Goal: Check status: Verify the current state of an ongoing process or item

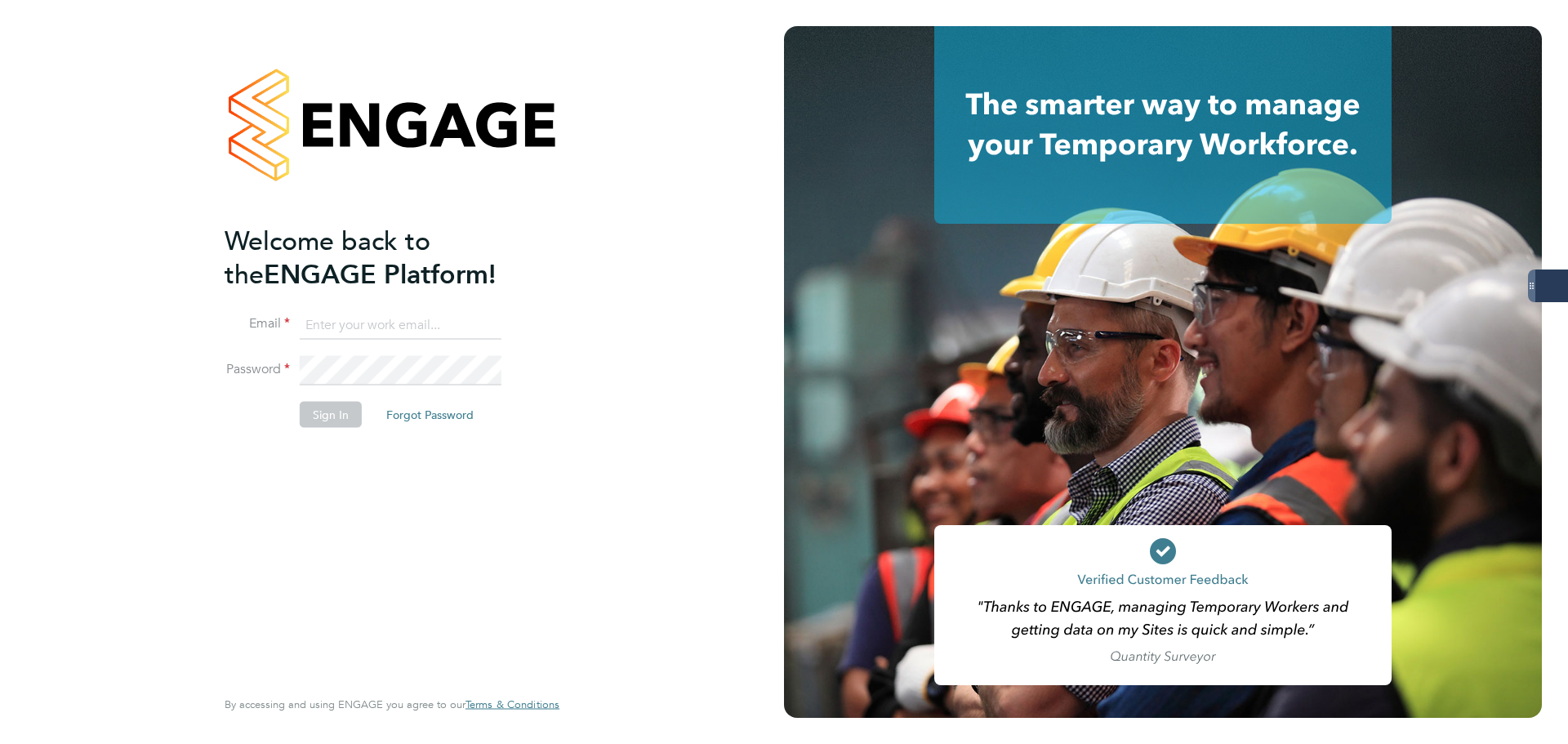
click at [496, 322] on input at bounding box center [400, 325] width 202 height 30
click at [481, 322] on keeper-lock "Open Keeper Popup" at bounding box center [486, 325] width 20 height 20
type input "oliver.jefferson@servicecare.org.uk"
click at [308, 406] on button "Sign In" at bounding box center [331, 414] width 62 height 26
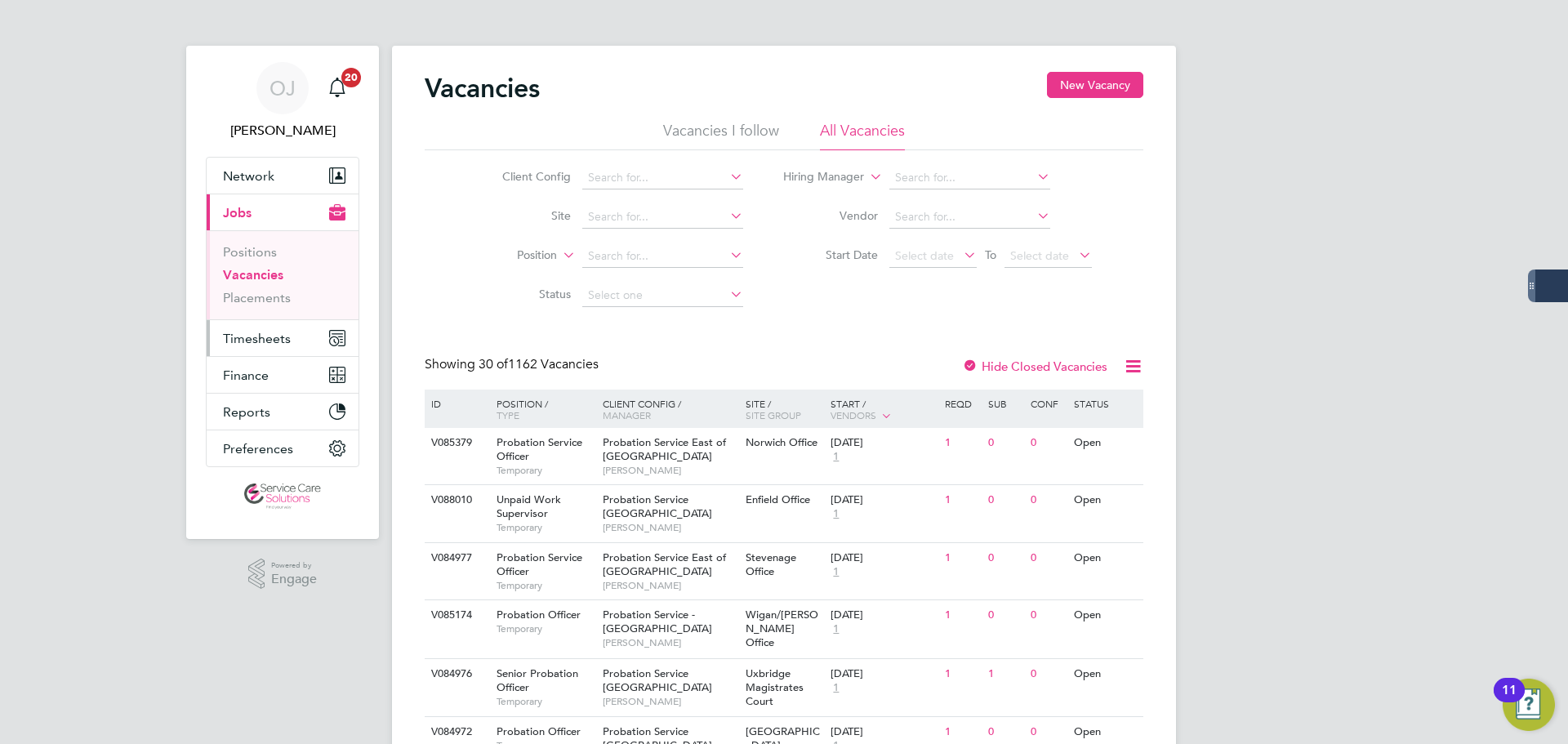
click at [273, 332] on span "Timesheets" at bounding box center [257, 338] width 68 height 16
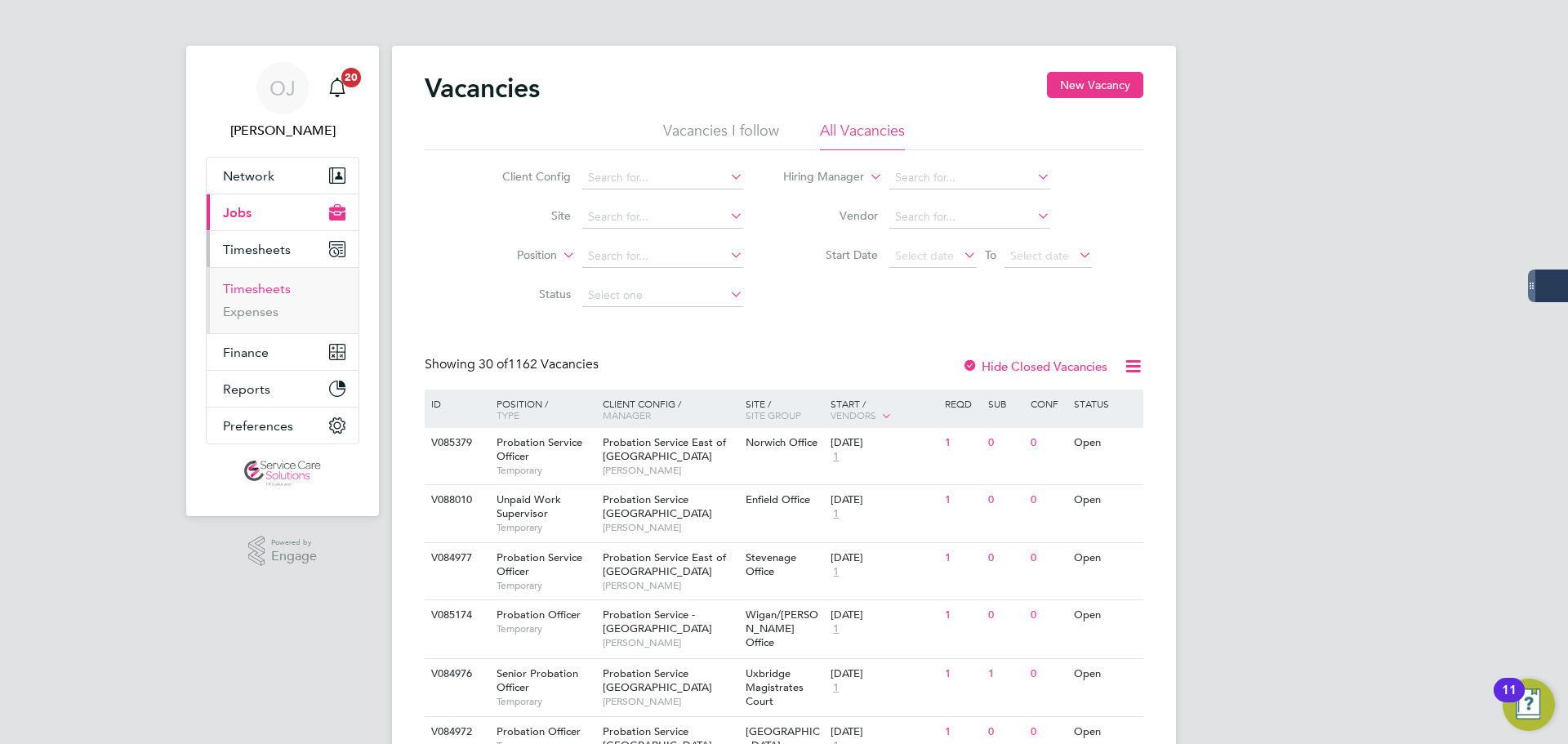
click at [263, 291] on link "Timesheets" at bounding box center [257, 288] width 68 height 16
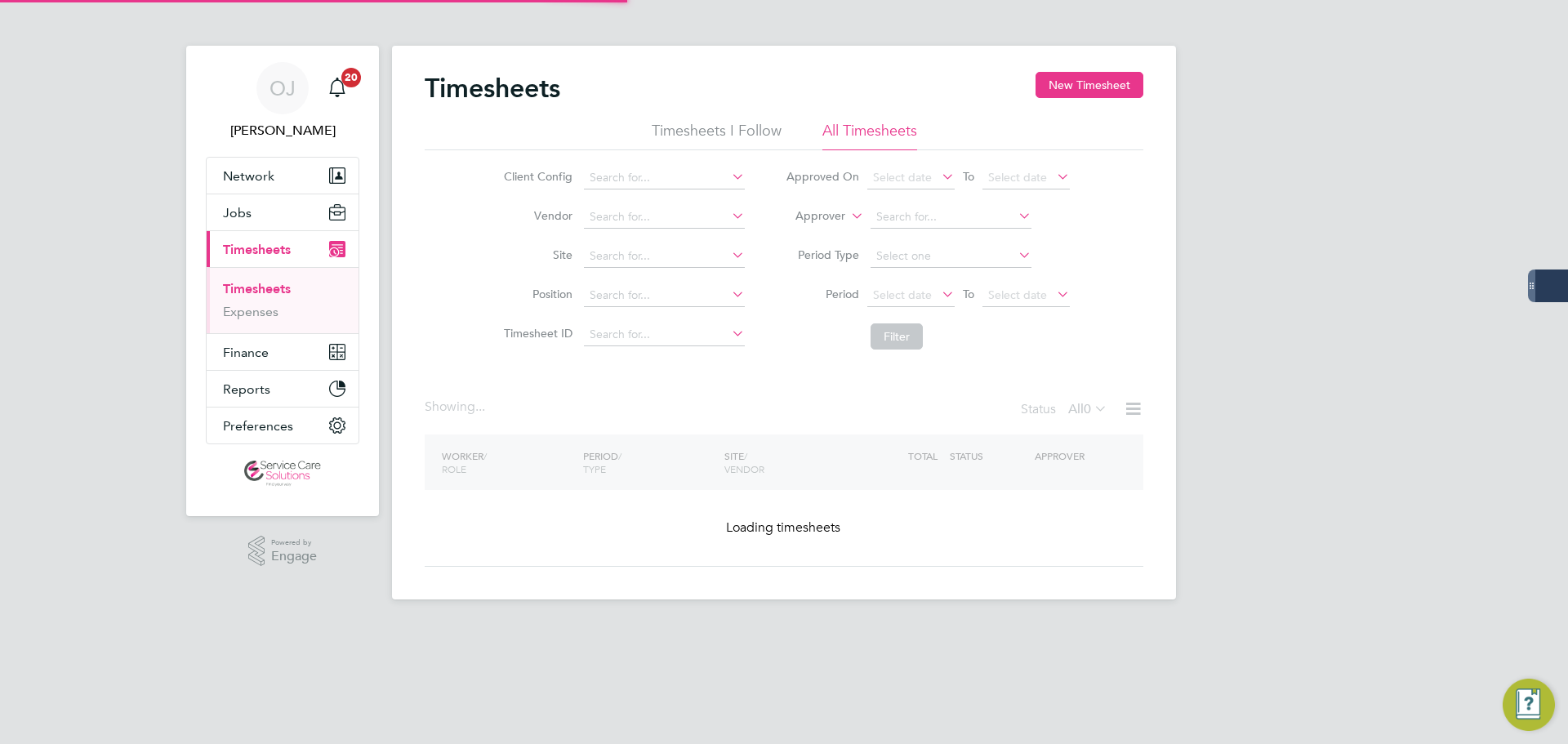
click at [811, 215] on label "Approver" at bounding box center [808, 217] width 74 height 16
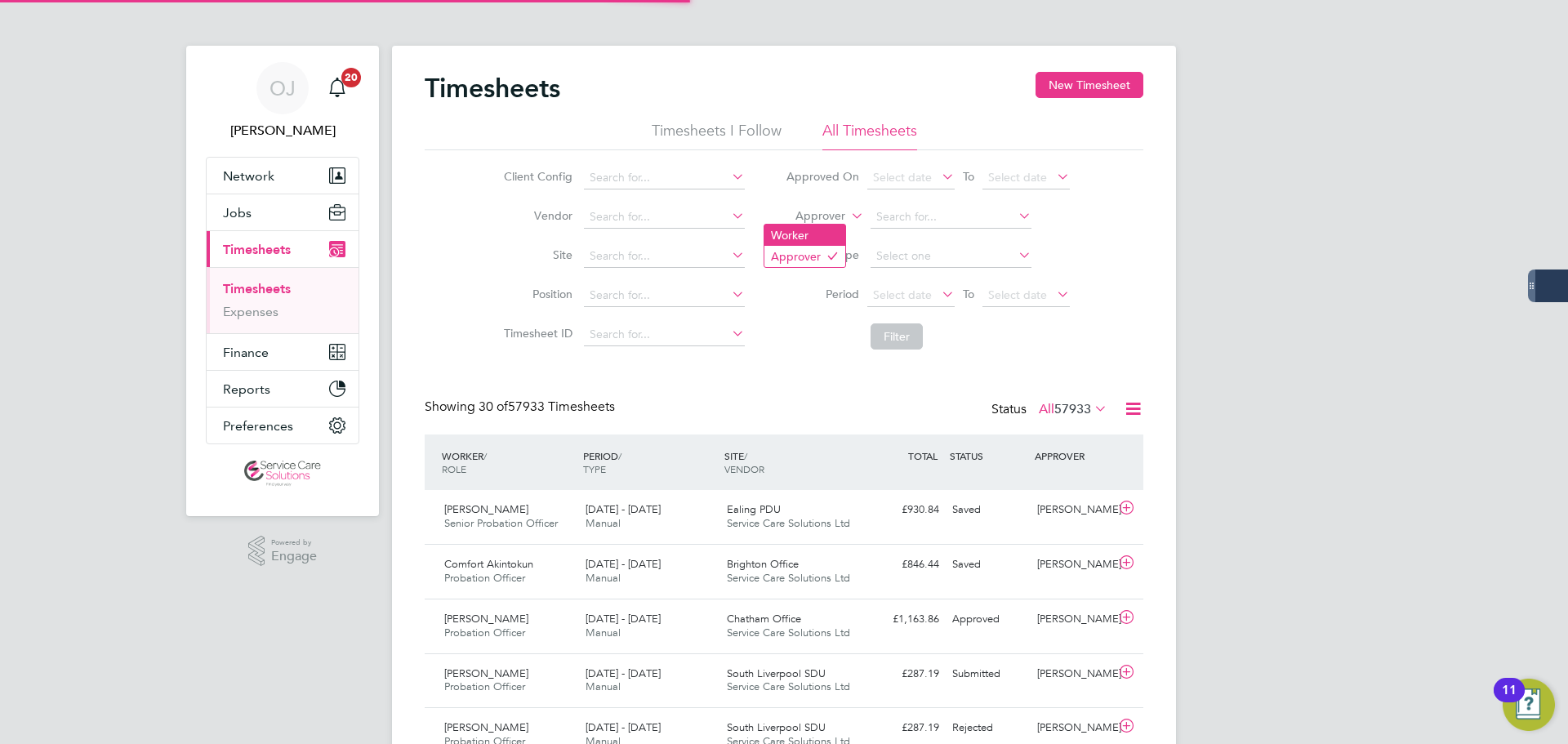
click at [811, 231] on li "Worker" at bounding box center [804, 235] width 81 height 21
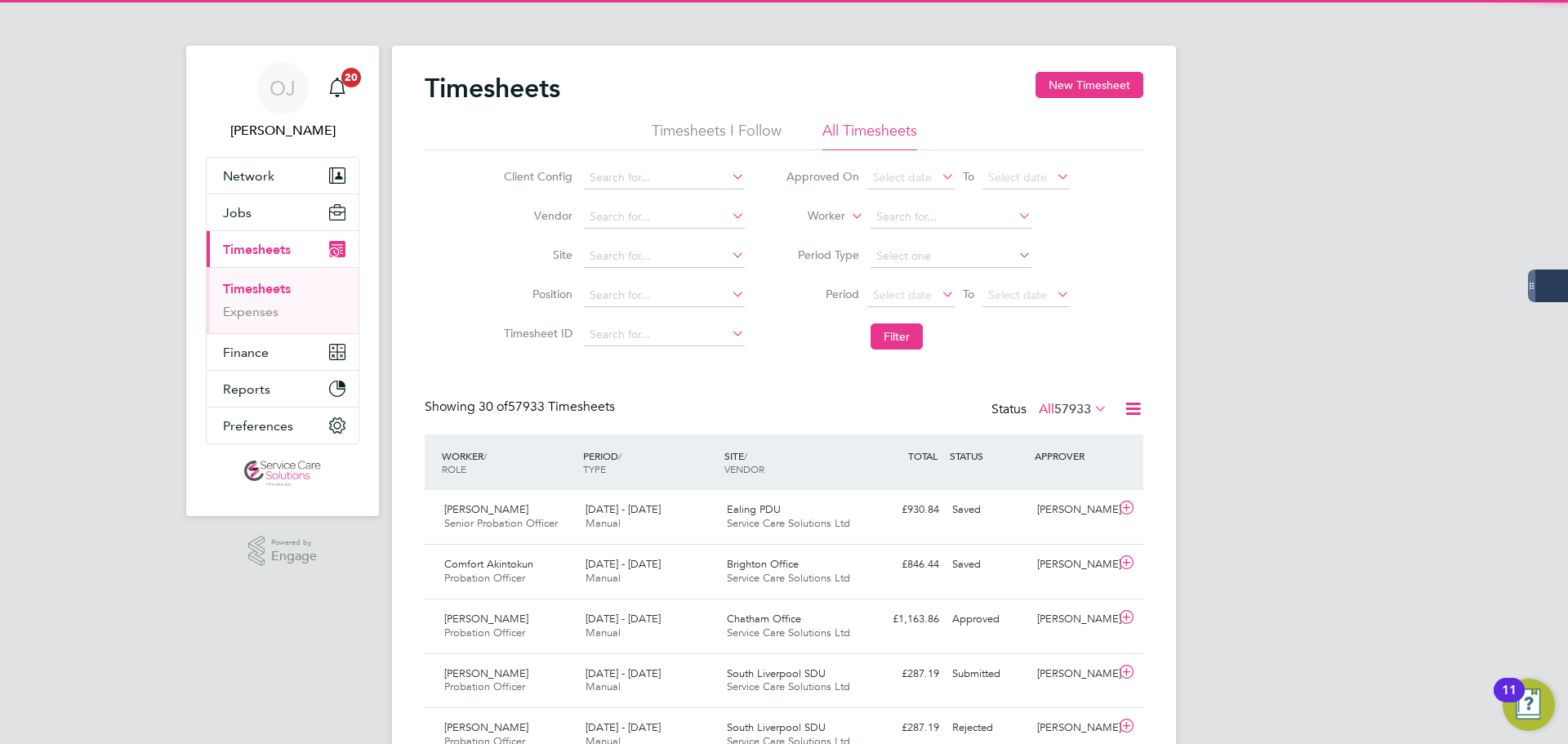
click at [926, 216] on input at bounding box center [951, 217] width 161 height 23
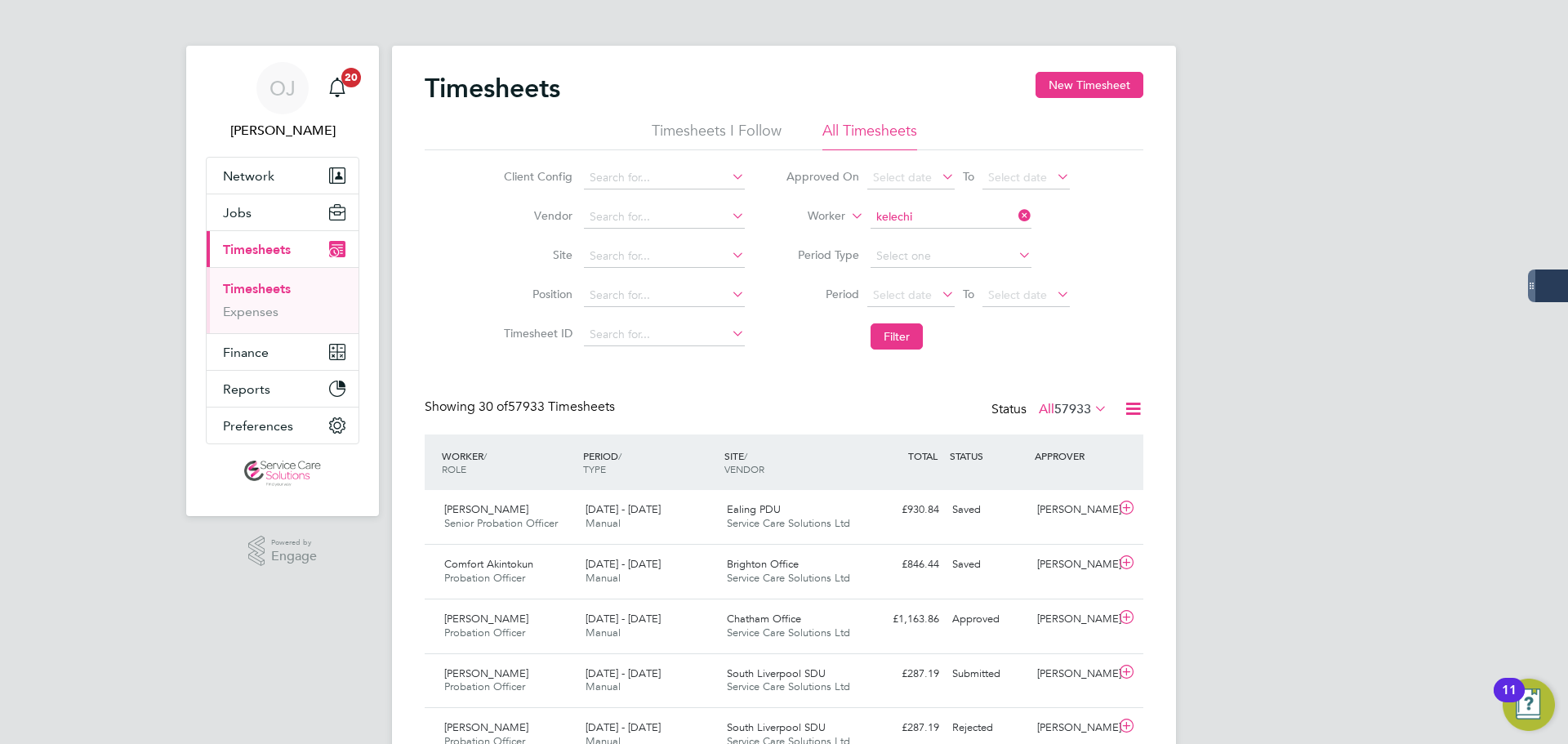
click at [935, 236] on li "[PERSON_NAME]" at bounding box center [950, 239] width 162 height 22
type input "[PERSON_NAME]"
click at [892, 335] on button "Filter" at bounding box center [897, 336] width 53 height 26
click at [680, 513] on div "[DATE] - [DATE] Manual" at bounding box center [650, 517] width 141 height 41
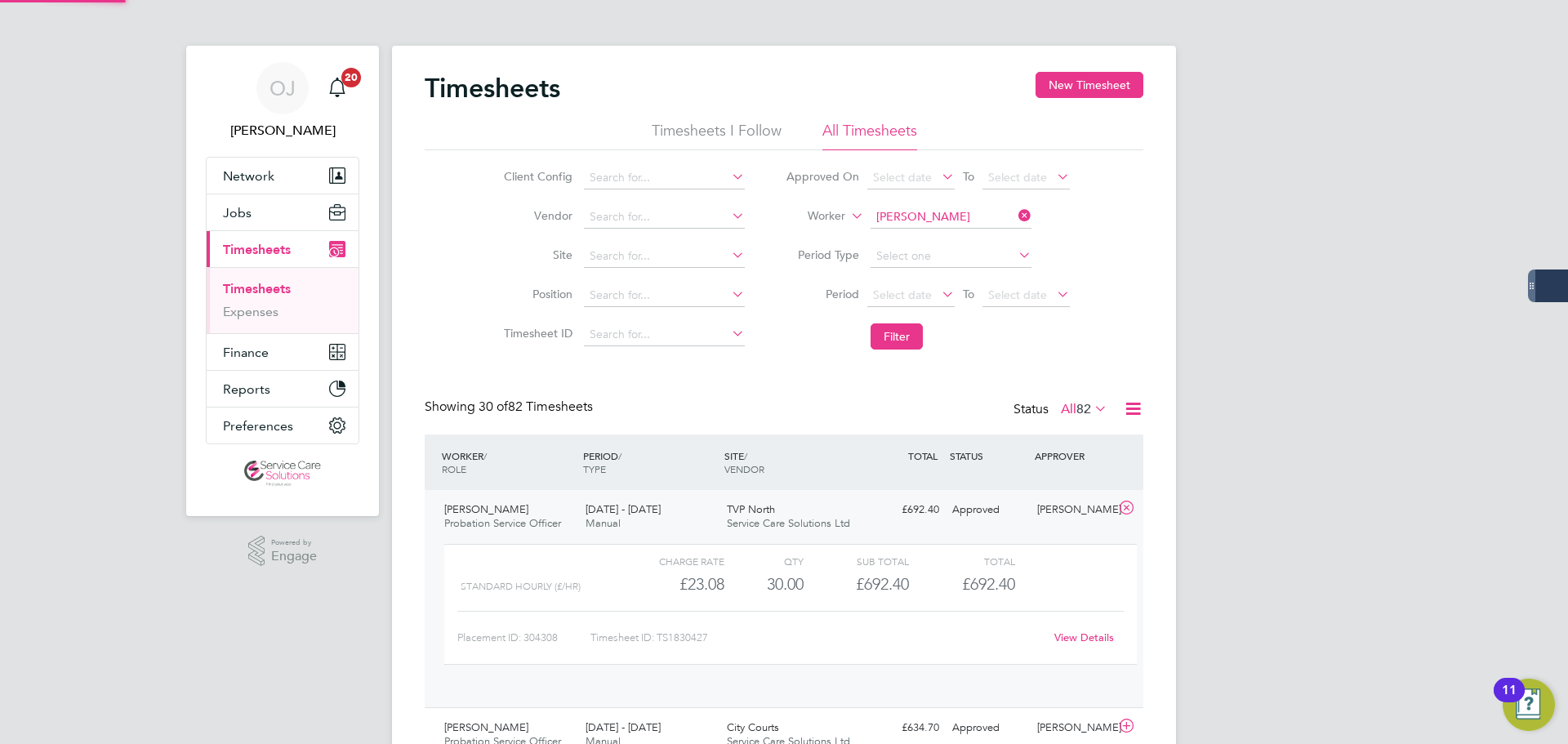
scroll to position [28, 159]
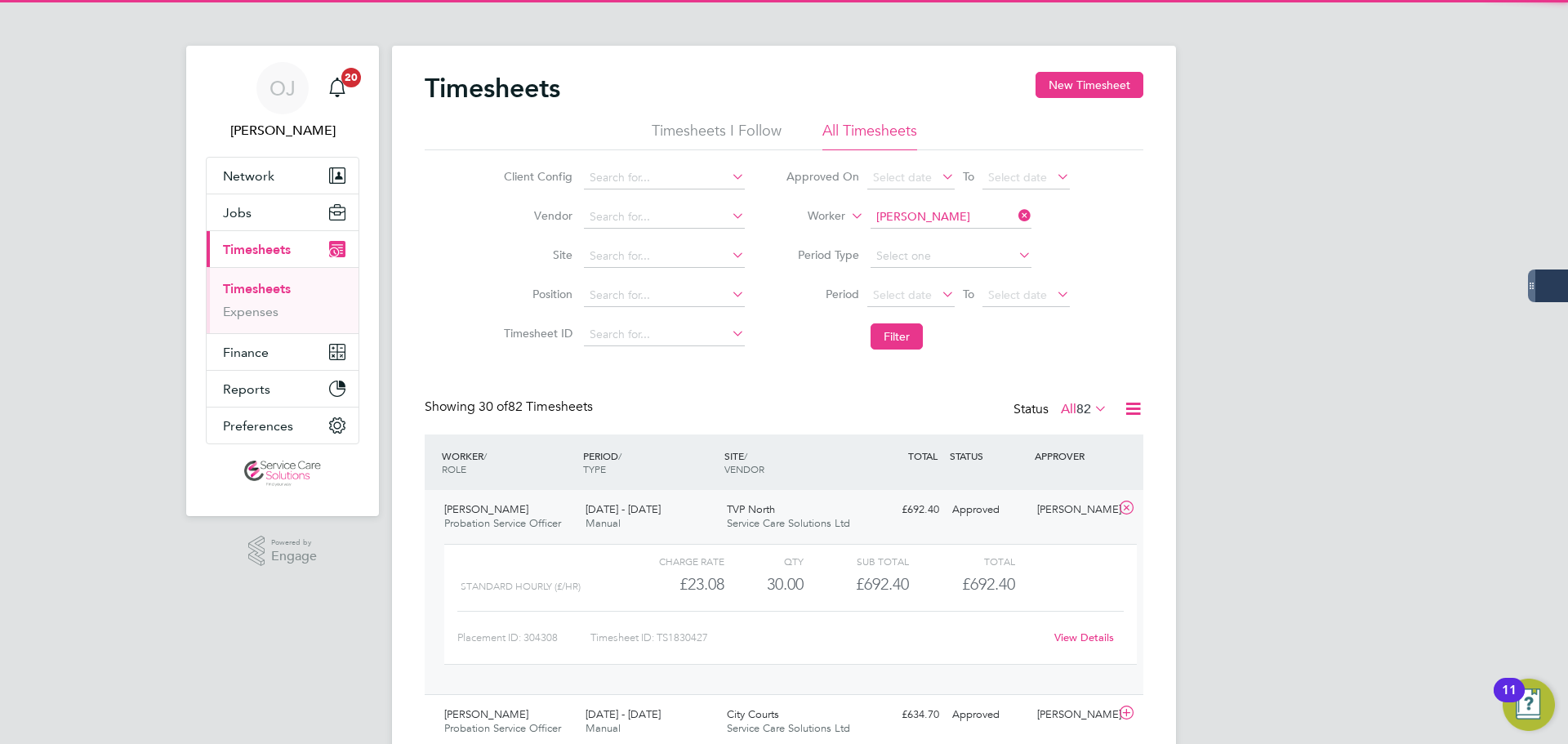
click at [1103, 638] on link "View Details" at bounding box center [1084, 637] width 60 height 14
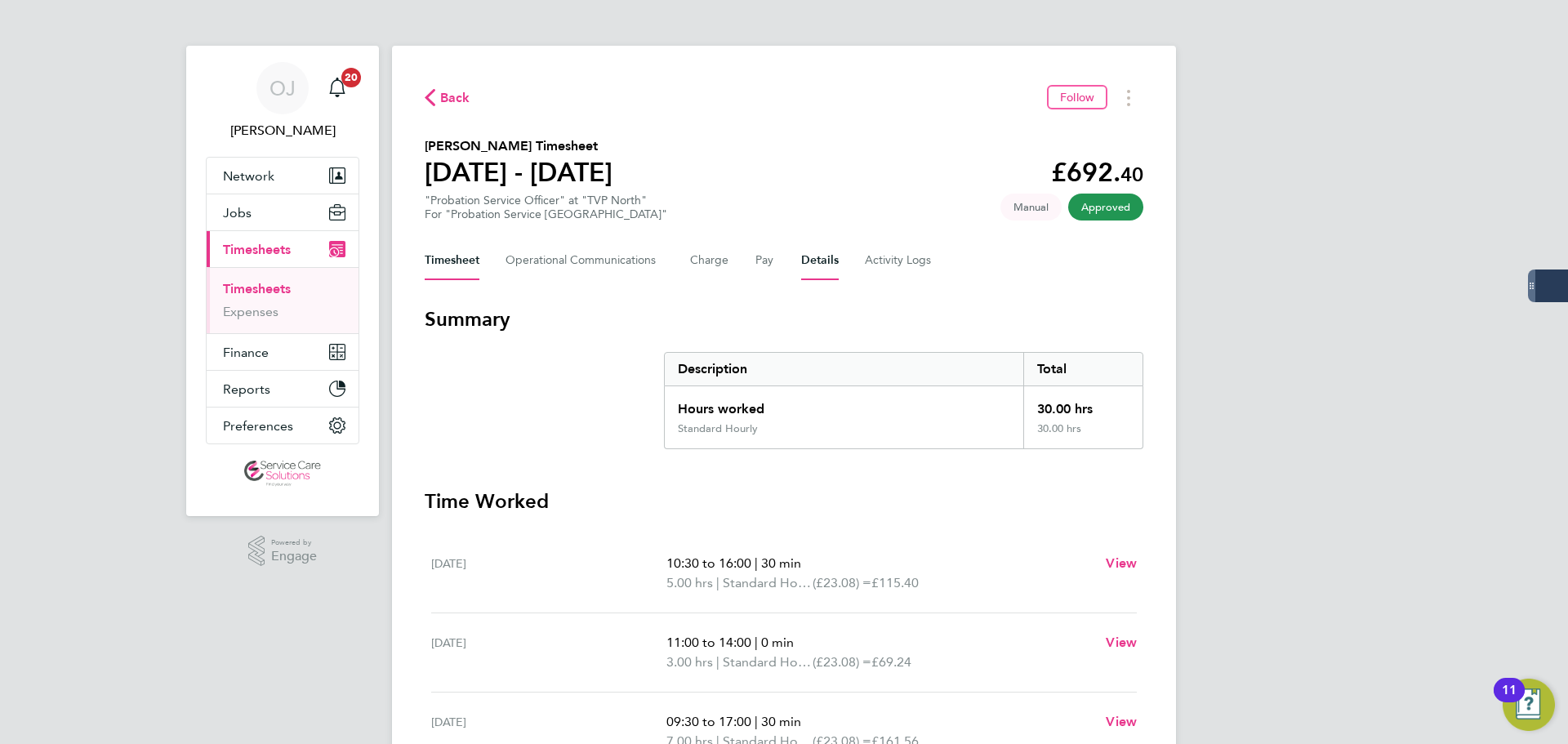
drag, startPoint x: 853, startPoint y: 253, endPoint x: 815, endPoint y: 259, distance: 38.5
click at [851, 253] on div "Timesheet Operational Communications Charge Pay Details Activity Logs" at bounding box center [784, 261] width 719 height 39
click at [815, 259] on button "Details" at bounding box center [820, 261] width 38 height 39
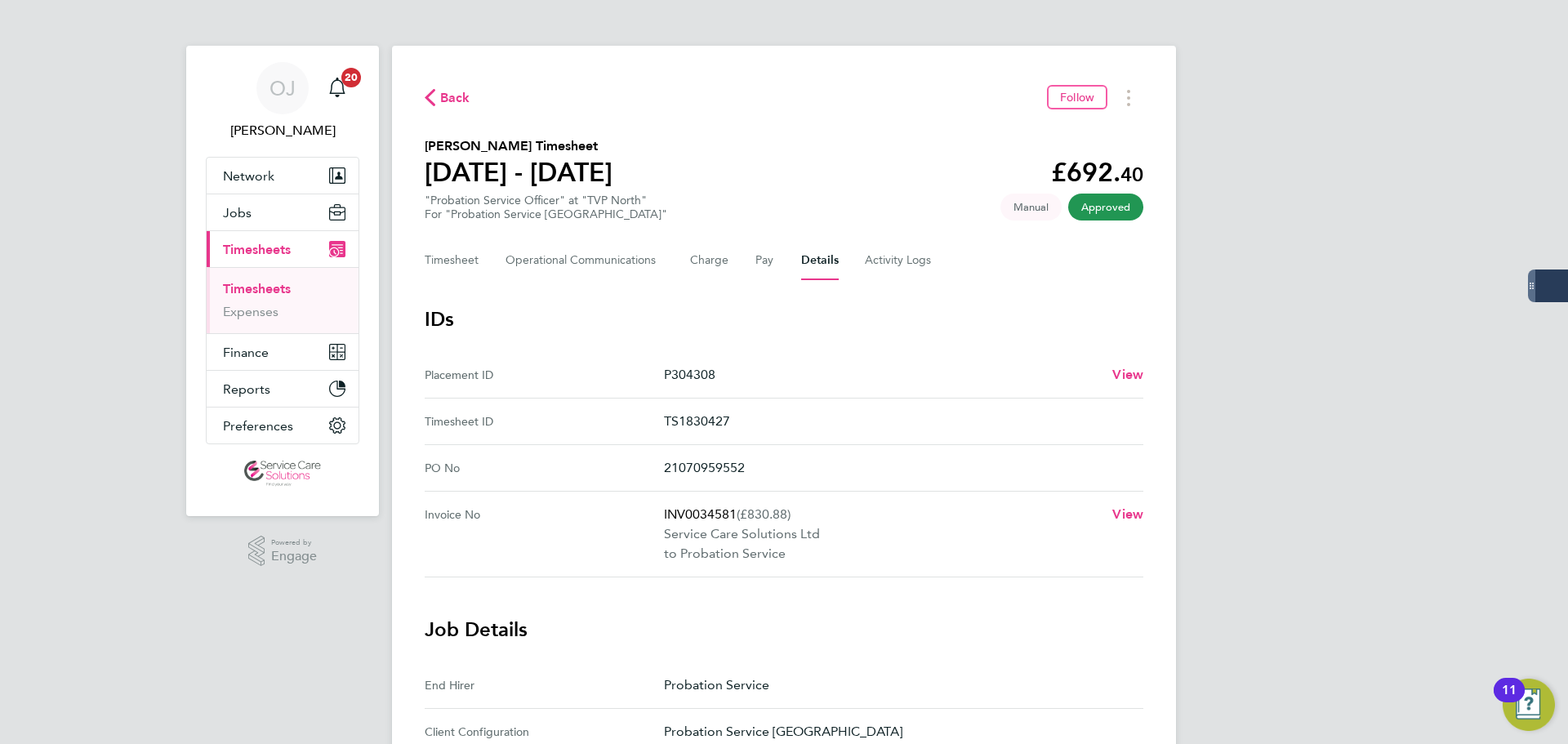
drag, startPoint x: 719, startPoint y: 369, endPoint x: 674, endPoint y: 377, distance: 45.7
click at [674, 377] on p "P304308" at bounding box center [881, 375] width 435 height 20
copy p "304308"
